Goal: Check status: Check status

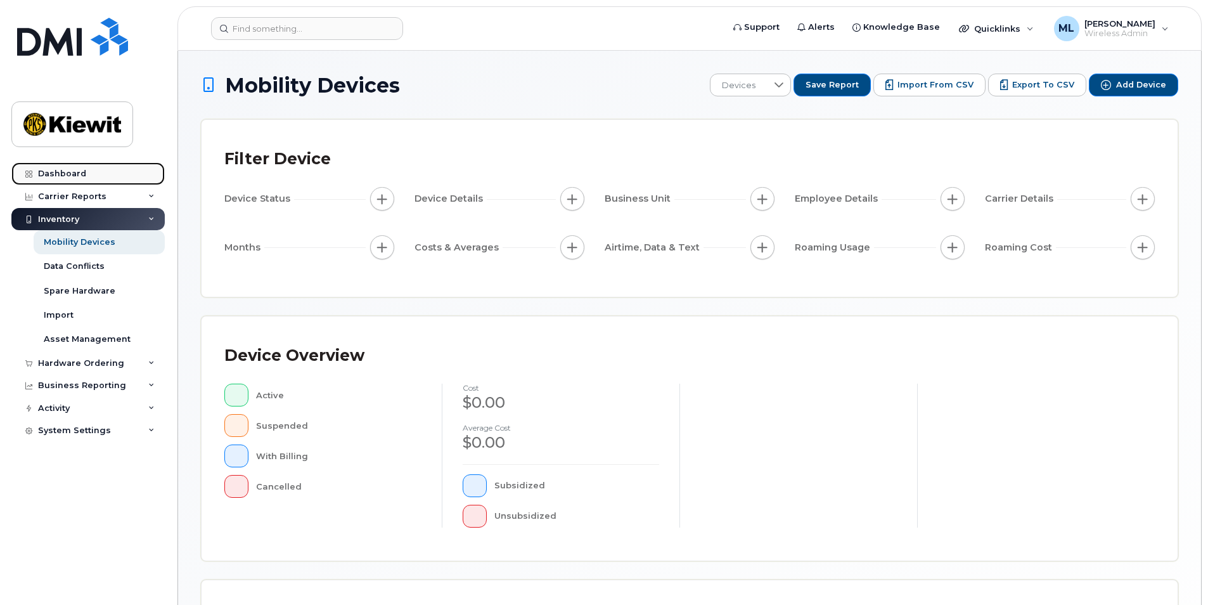
click at [63, 170] on div "Dashboard" at bounding box center [62, 174] width 48 height 10
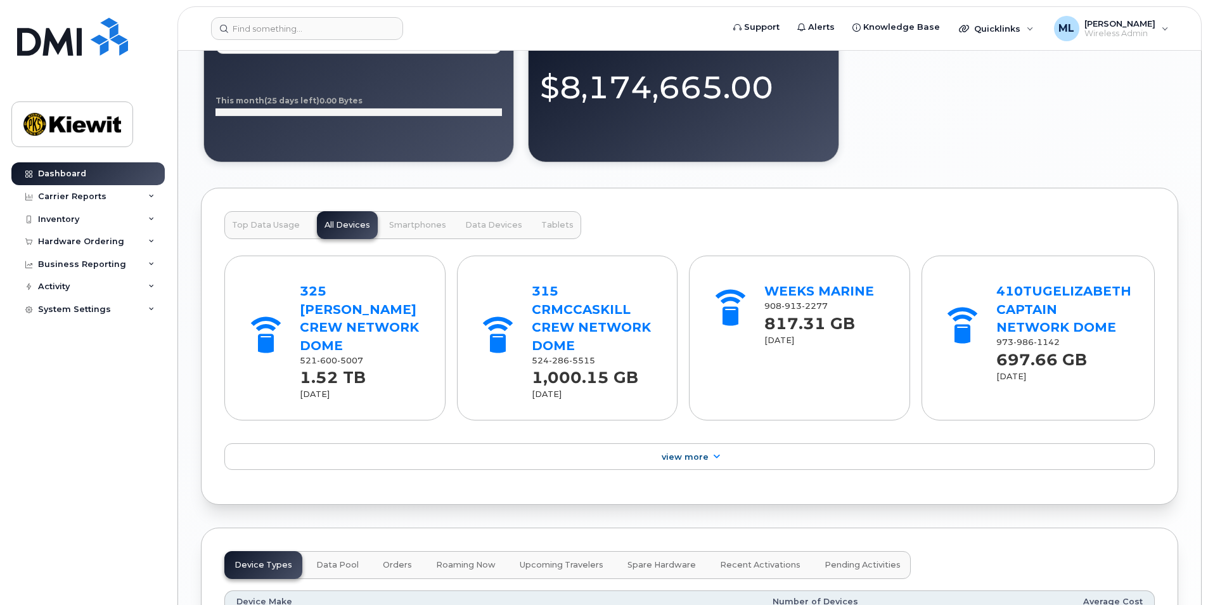
scroll to position [1558, 0]
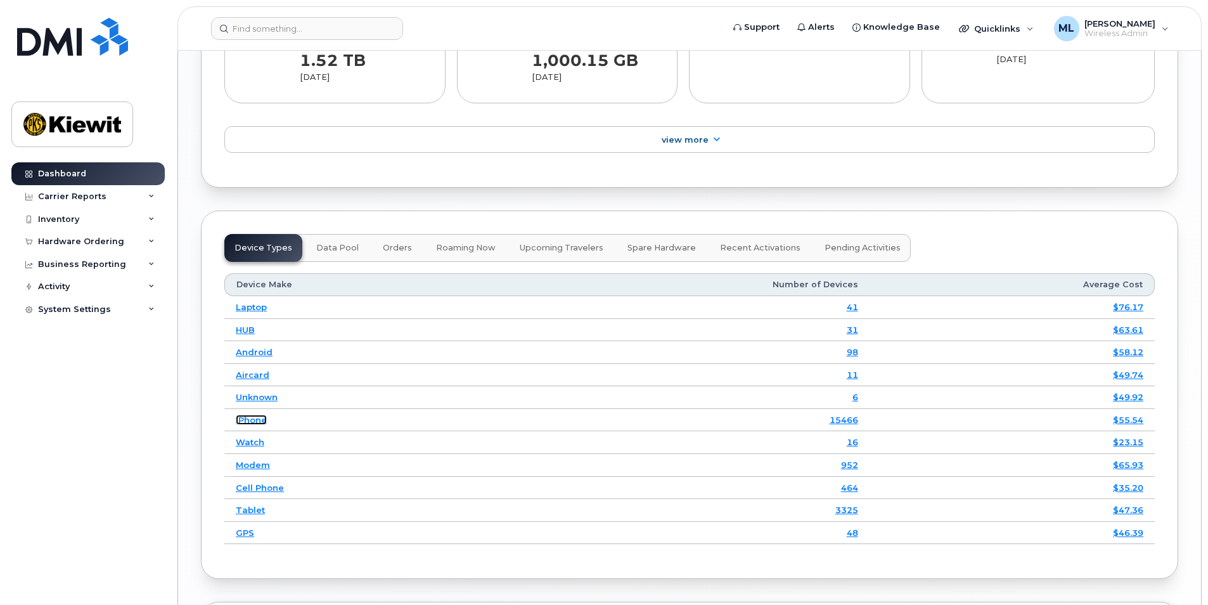
click at [239, 420] on link "iPhone" at bounding box center [251, 420] width 31 height 10
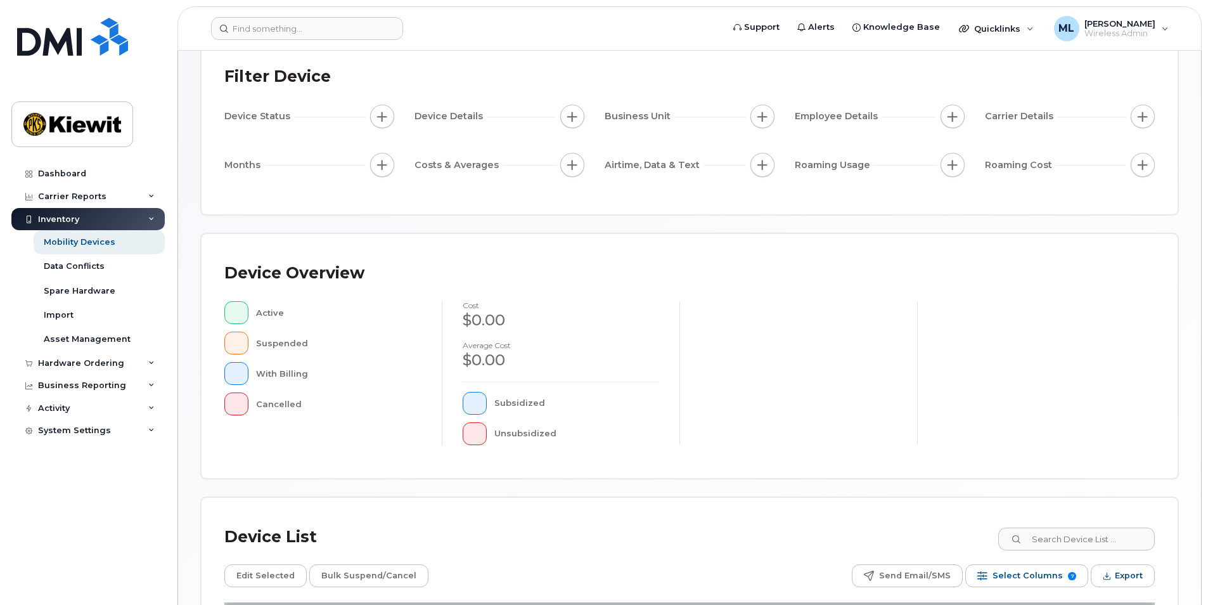
scroll to position [267, 0]
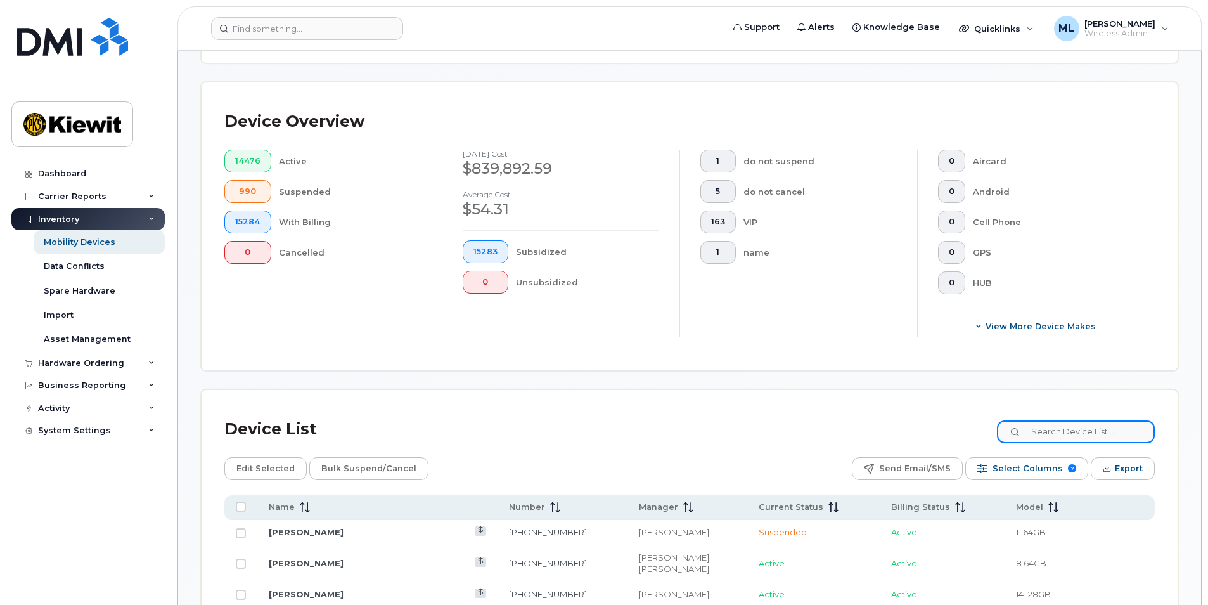
click at [1079, 425] on input at bounding box center [1076, 431] width 158 height 23
type input "[PERSON_NAME]"
